Goal: Task Accomplishment & Management: Use online tool/utility

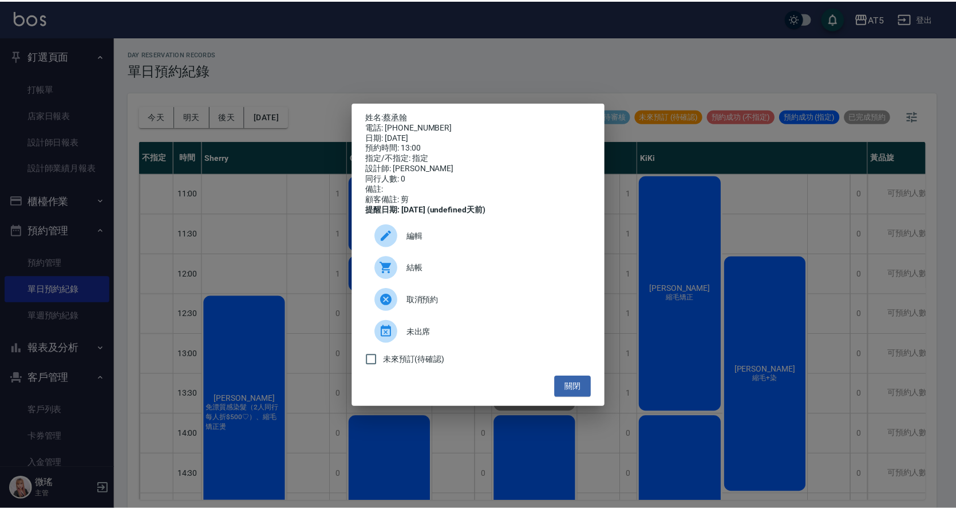
scroll to position [115, 0]
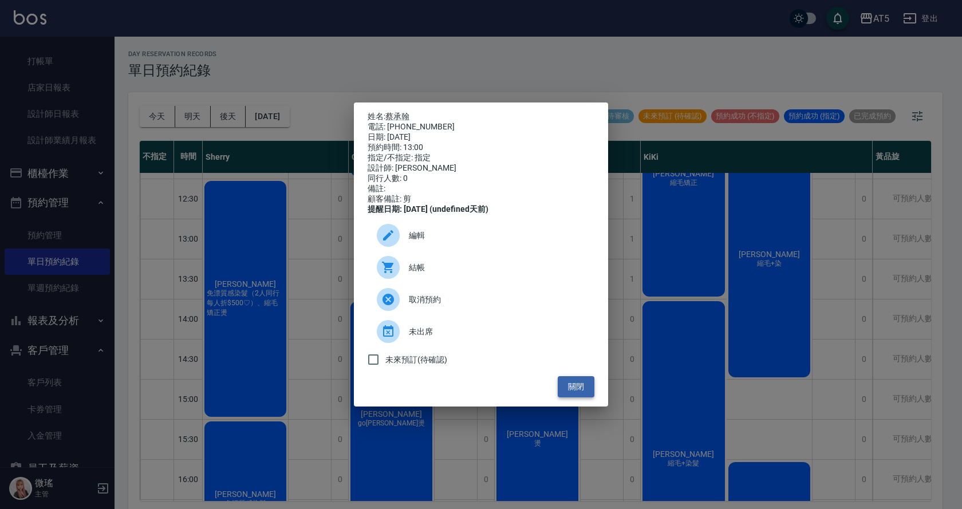
click at [586, 397] on button "關閉" at bounding box center [576, 386] width 37 height 21
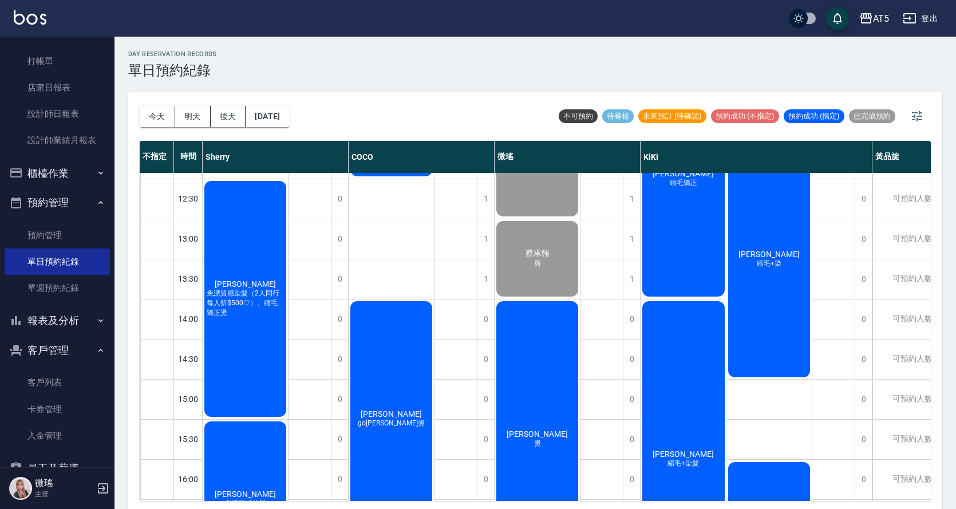
click at [188, 120] on button "明天" at bounding box center [193, 116] width 36 height 21
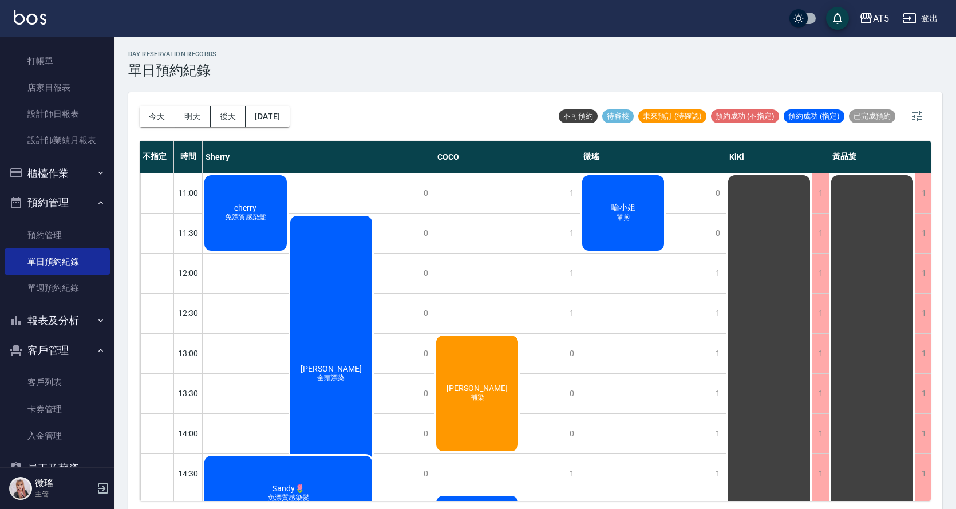
click at [624, 237] on div "喻小姐 單剪" at bounding box center [623, 213] width 85 height 79
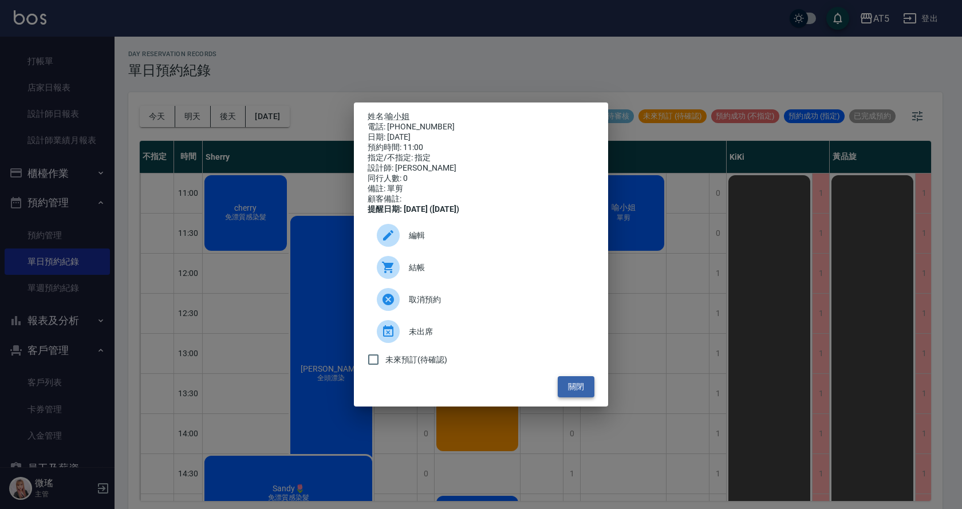
click at [588, 395] on button "關閉" at bounding box center [576, 386] width 37 height 21
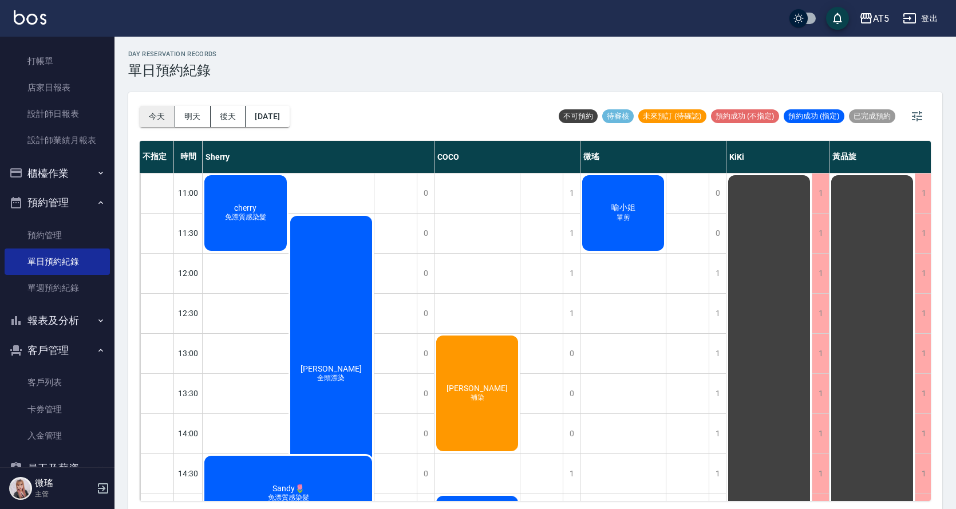
click at [159, 119] on button "今天" at bounding box center [158, 116] width 36 height 21
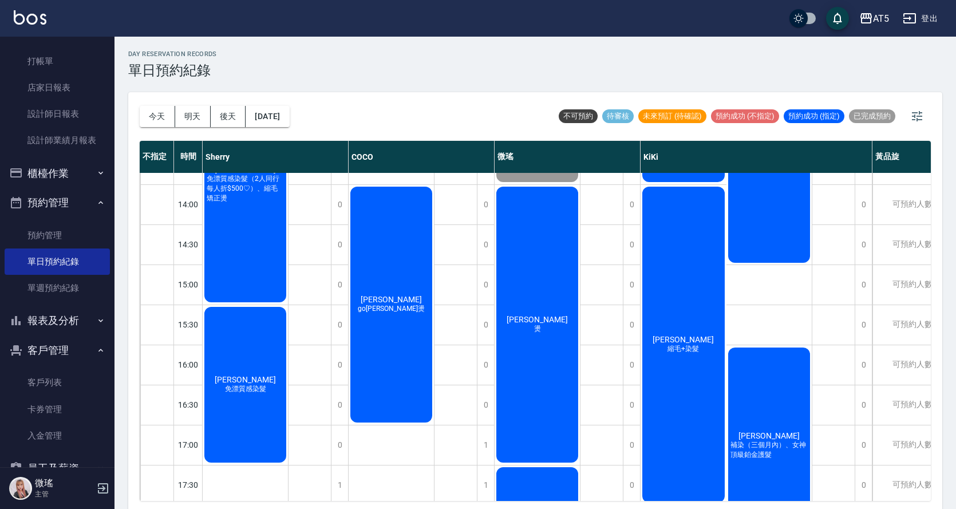
scroll to position [57, 0]
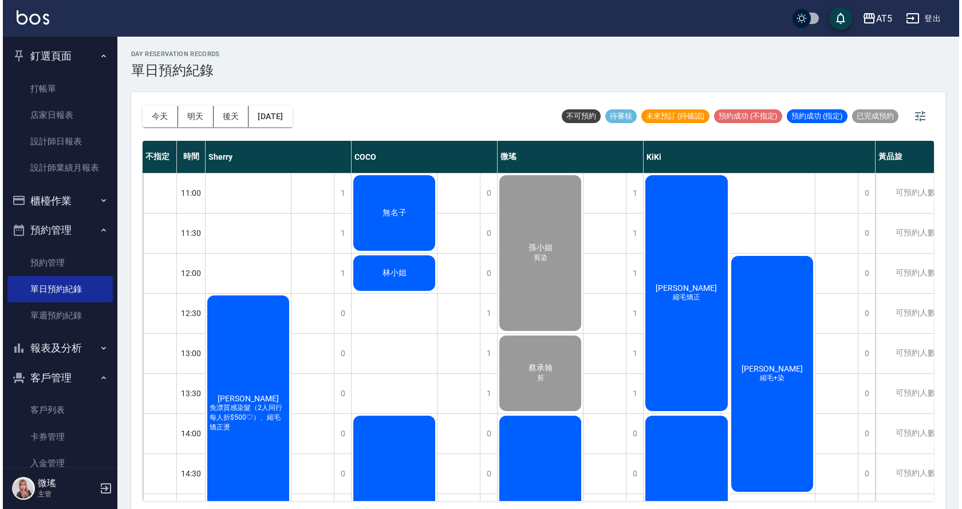
scroll to position [27, 0]
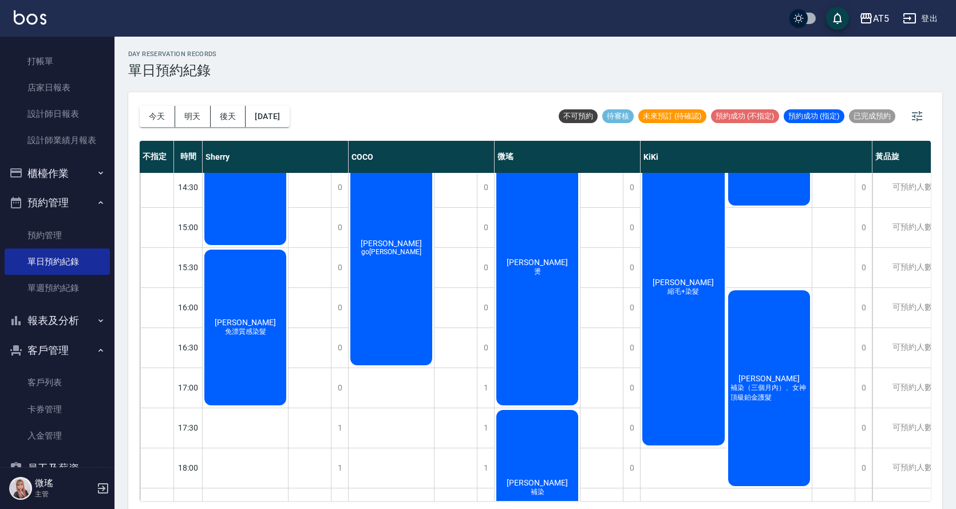
click at [549, 354] on div "[PERSON_NAME]" at bounding box center [537, 267] width 85 height 279
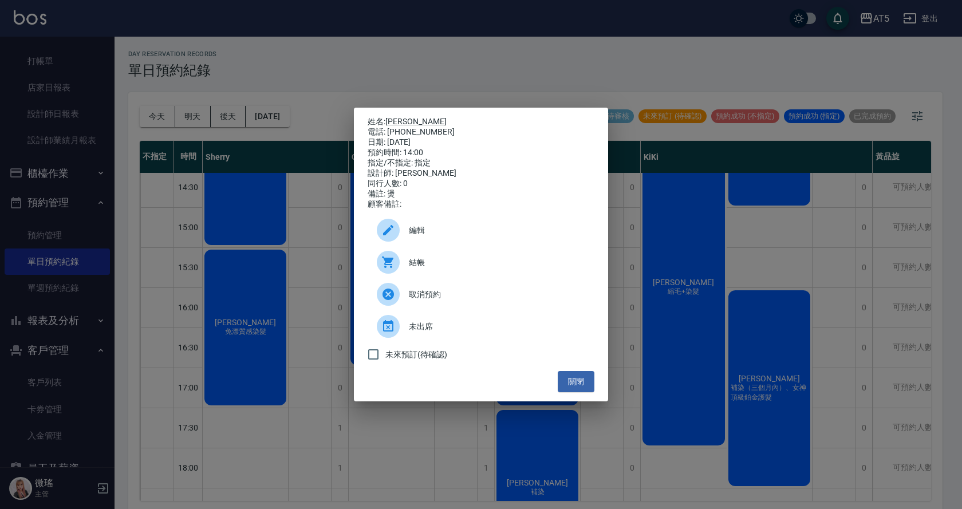
click at [444, 262] on span "結帳" at bounding box center [497, 263] width 176 height 12
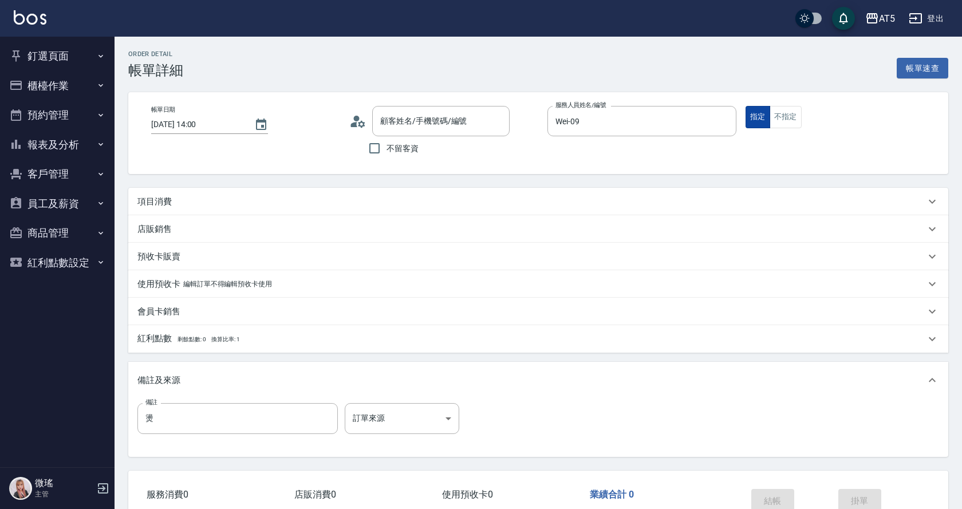
type input "2025/10/04 14:00"
type input "Wei-09"
type input "燙"
type input "吳純純/0917156762/05072"
click at [173, 202] on div "項目消費" at bounding box center [528, 202] width 782 height 12
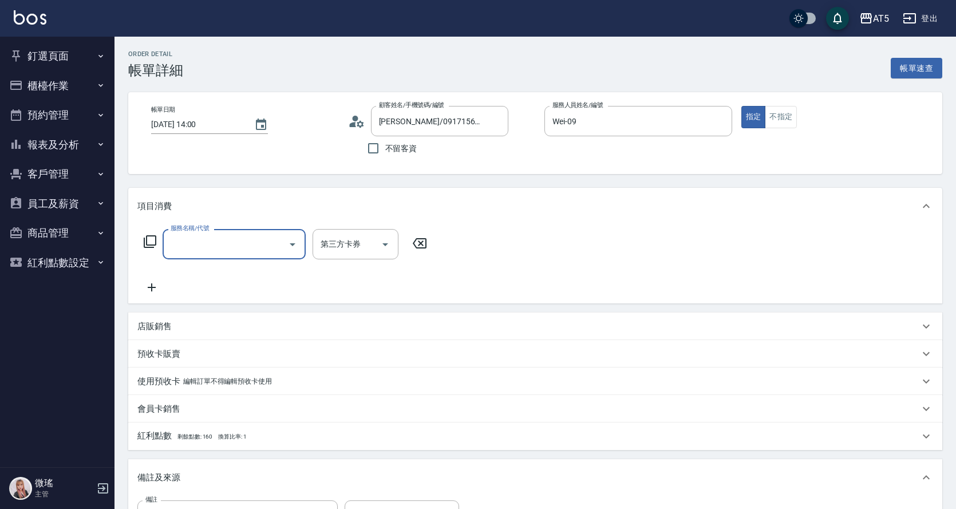
click at [188, 244] on input "服務名稱/代號" at bounding box center [226, 244] width 116 height 20
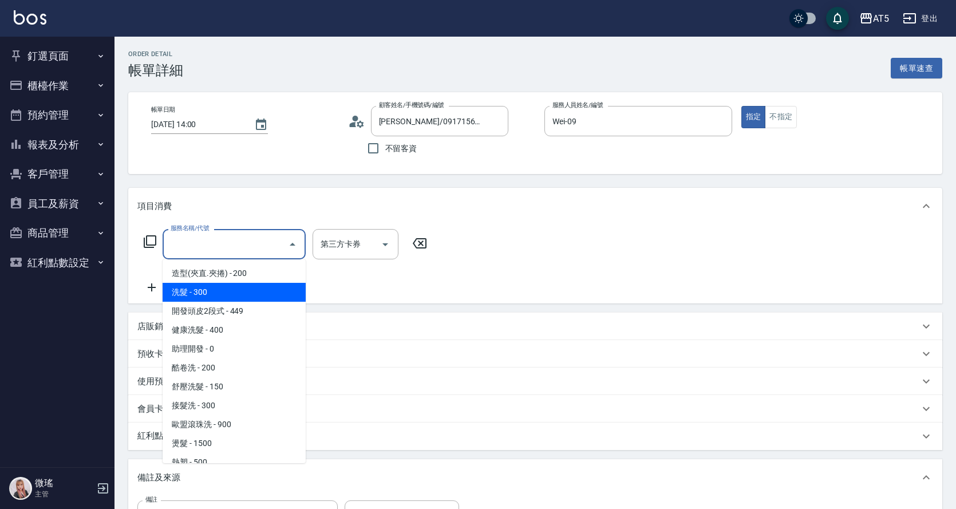
click at [202, 287] on span "洗髮 - 300" at bounding box center [234, 292] width 143 height 19
type input "30"
type input "洗髮(201)"
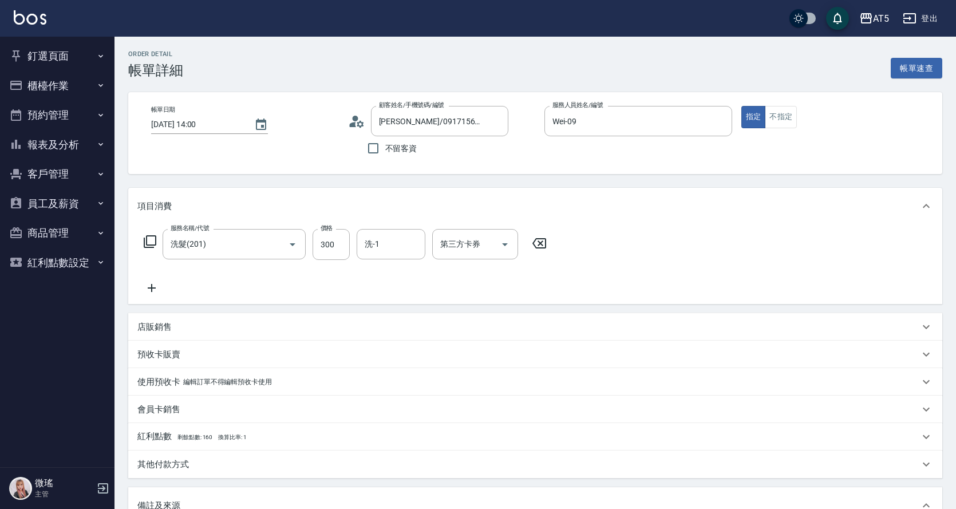
drag, startPoint x: 149, startPoint y: 286, endPoint x: 197, endPoint y: 281, distance: 47.9
click at [168, 282] on div "服務名稱/代號 洗髮(201) 服務名稱/代號 價格 300 價格 洗-1 洗-1 第三方卡券 第三方卡券" at bounding box center [345, 262] width 416 height 66
click at [199, 281] on div "服務名稱/代號 洗髮(201) 服務名稱/代號 價格 300 價格 洗-1 洗-1 第三方卡券 第三方卡券" at bounding box center [345, 262] width 416 height 66
click at [337, 250] on input "300" at bounding box center [331, 244] width 37 height 31
type input "2"
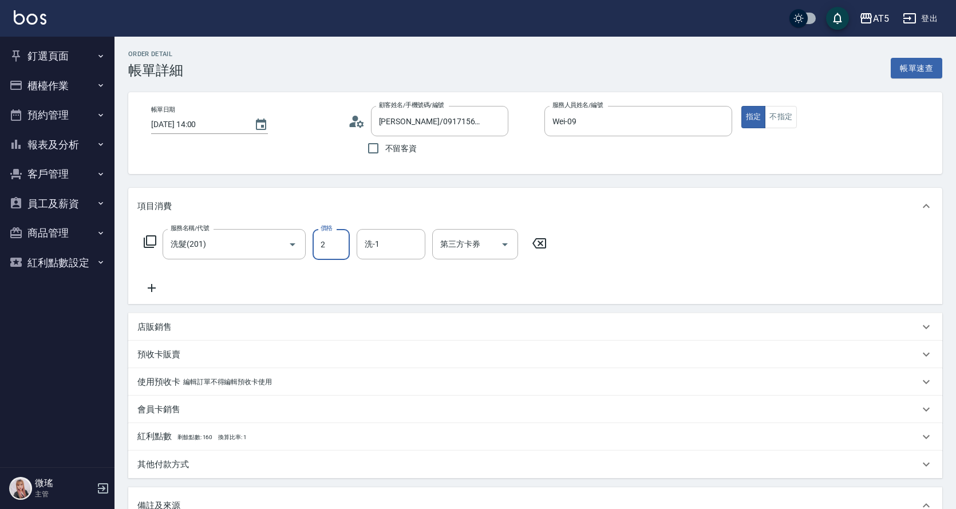
type input "0"
type input "20"
type input "200"
click at [227, 294] on div "服務名稱/代號 洗髮(201) 服務名稱/代號 價格 200 價格 洗-1 洗-1 第三方卡券 第三方卡券" at bounding box center [345, 262] width 416 height 66
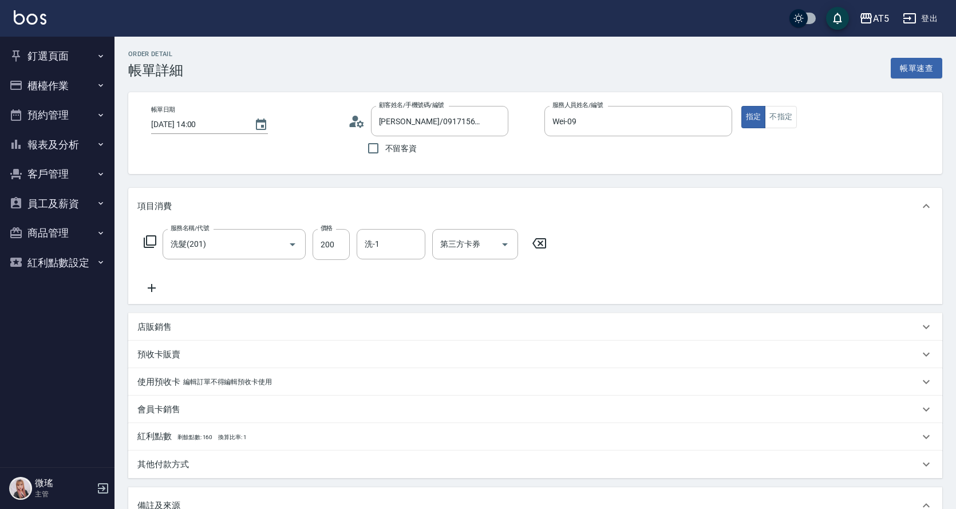
drag, startPoint x: 150, startPoint y: 281, endPoint x: 159, endPoint y: 282, distance: 9.3
click at [156, 281] on div "服務名稱/代號 洗髮(201) 服務名稱/代號 價格 200 價格 洗-1 洗-1 第三方卡券 第三方卡券" at bounding box center [345, 262] width 416 height 66
click at [148, 287] on icon at bounding box center [151, 288] width 29 height 14
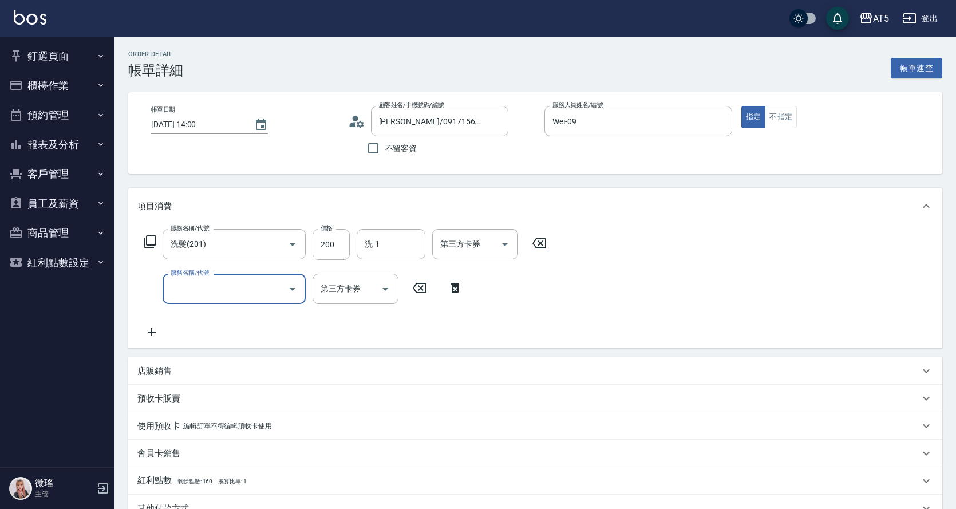
click at [189, 290] on input "服務名稱/代號" at bounding box center [226, 289] width 116 height 20
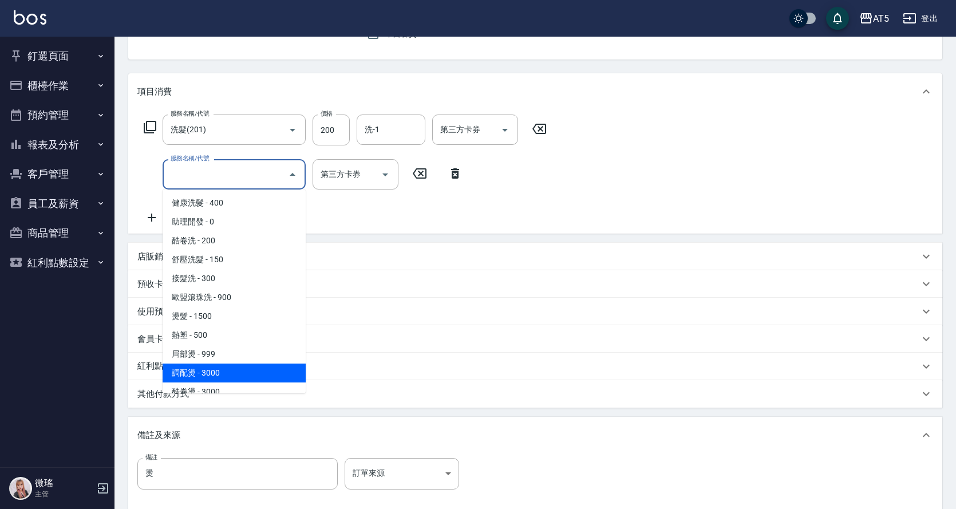
scroll to position [229, 0]
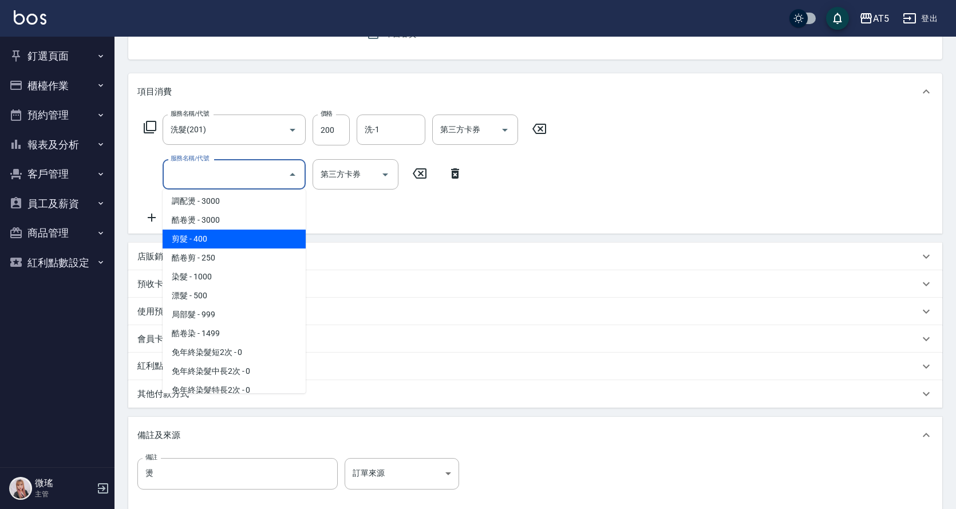
click at [226, 244] on span "剪髮 - 400" at bounding box center [234, 239] width 143 height 19
type input "60"
type input "剪髮(401)"
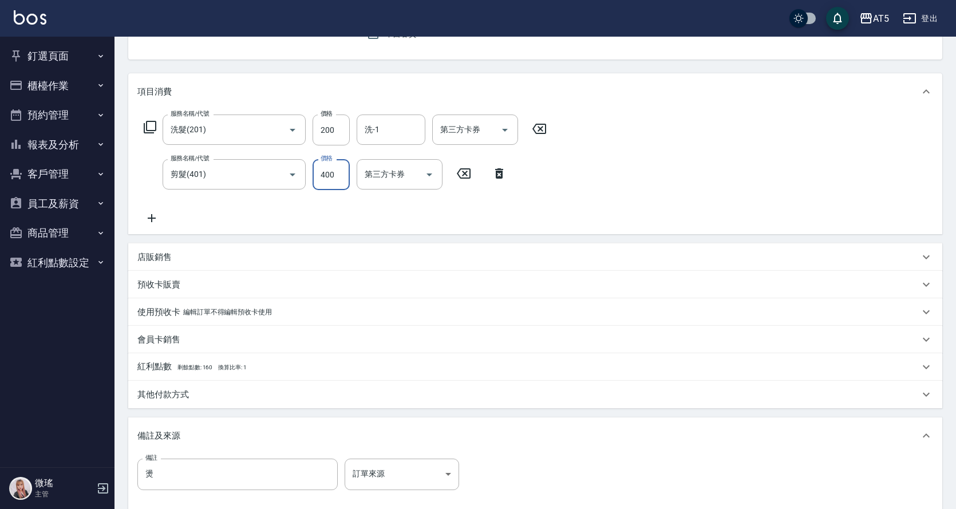
type input "20"
type input "50"
type input "70"
type input "500"
click at [274, 213] on div "服務名稱/代號 洗髮(201) 服務名稱/代號 價格 200 價格 洗-1 洗-1 第三方卡券 第三方卡券 服務名稱/代號 剪髮(401) 服務名稱/代號 價…" at bounding box center [345, 170] width 416 height 111
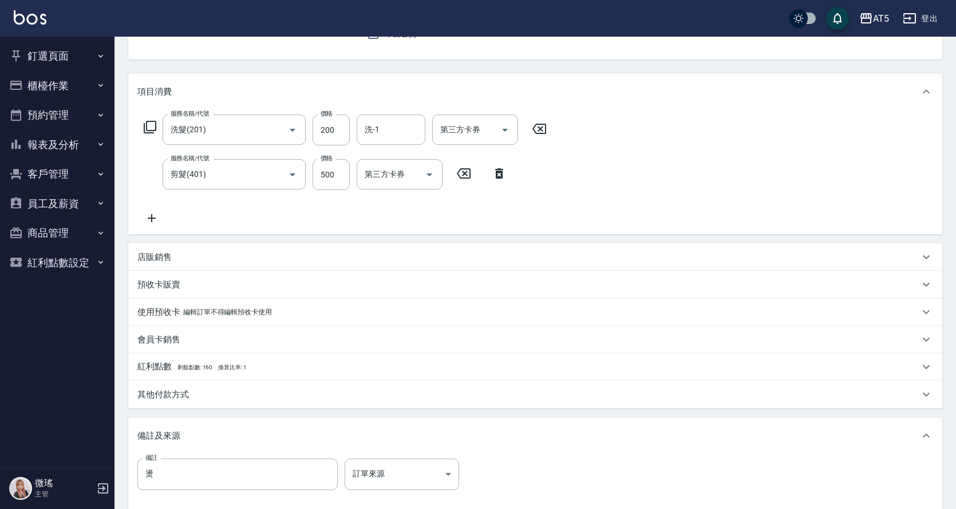
scroll to position [242, 0]
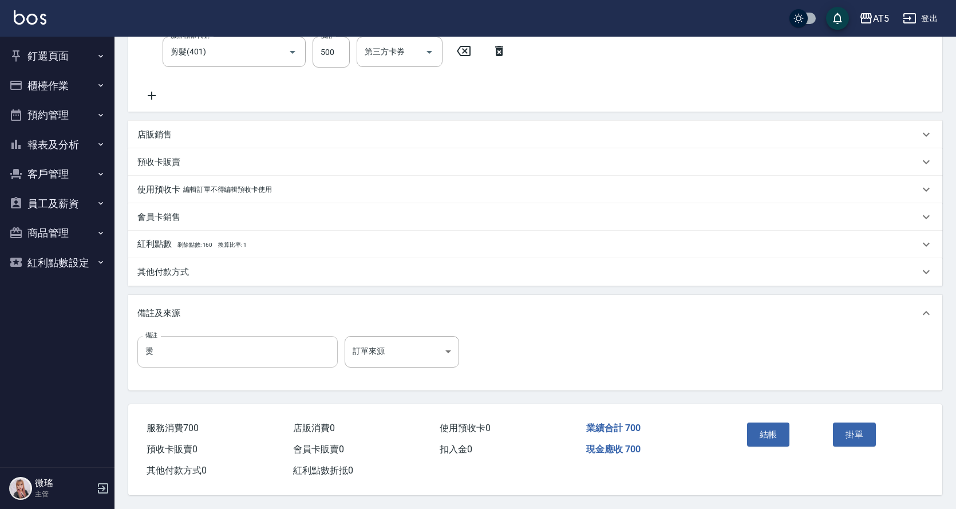
click at [180, 336] on input "燙" at bounding box center [237, 351] width 200 height 31
type input "a"
type input "女兒"
click at [769, 437] on button "結帳" at bounding box center [768, 435] width 43 height 24
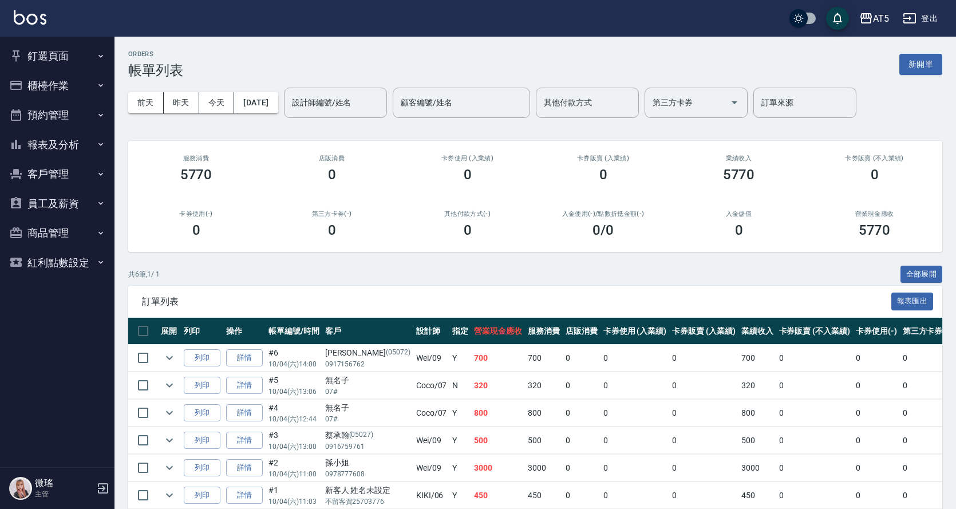
click at [56, 61] on button "釘選頁面" at bounding box center [57, 56] width 105 height 30
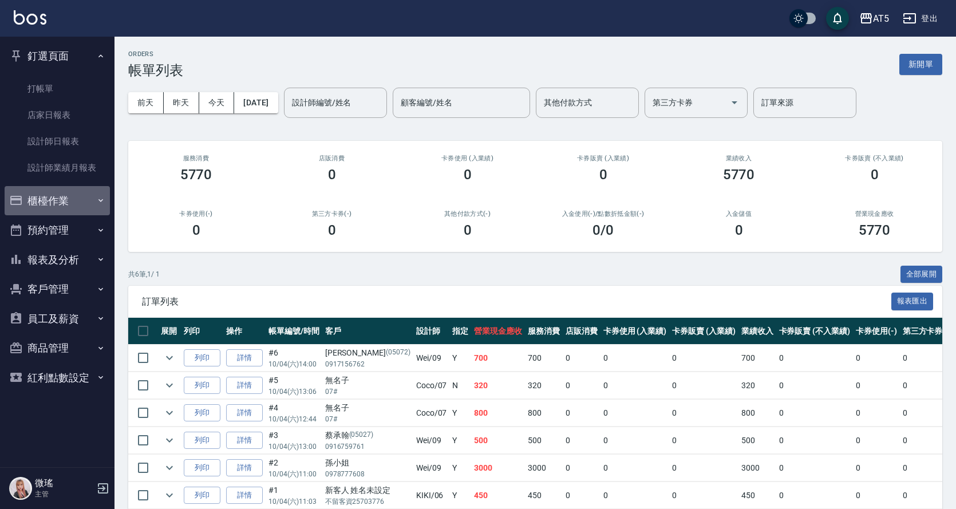
click at [43, 188] on button "櫃檯作業" at bounding box center [57, 201] width 105 height 30
